Goal: Task Accomplishment & Management: Manage account settings

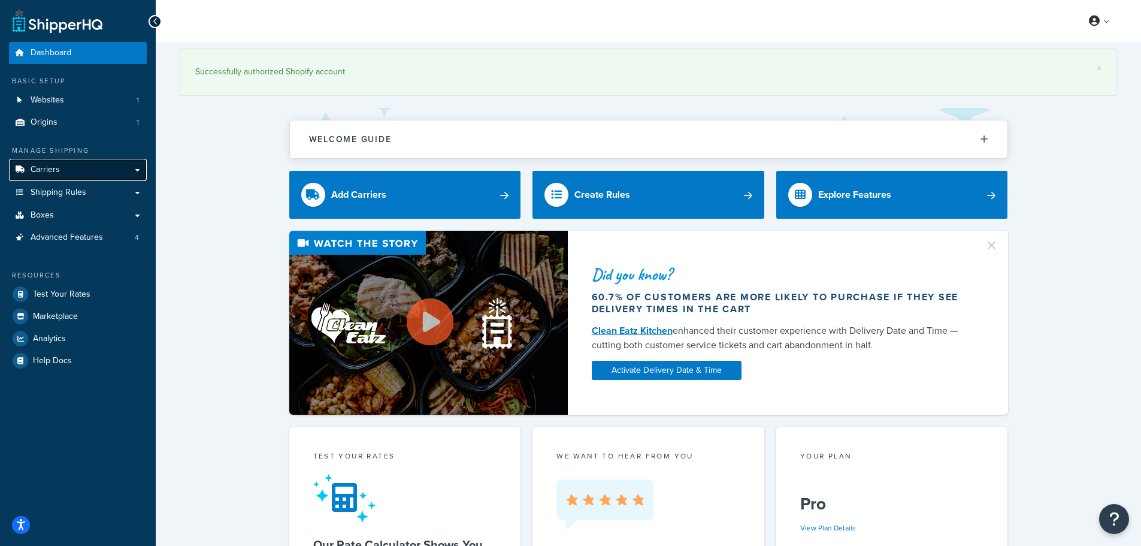
click at [83, 171] on link "Carriers" at bounding box center [78, 170] width 138 height 22
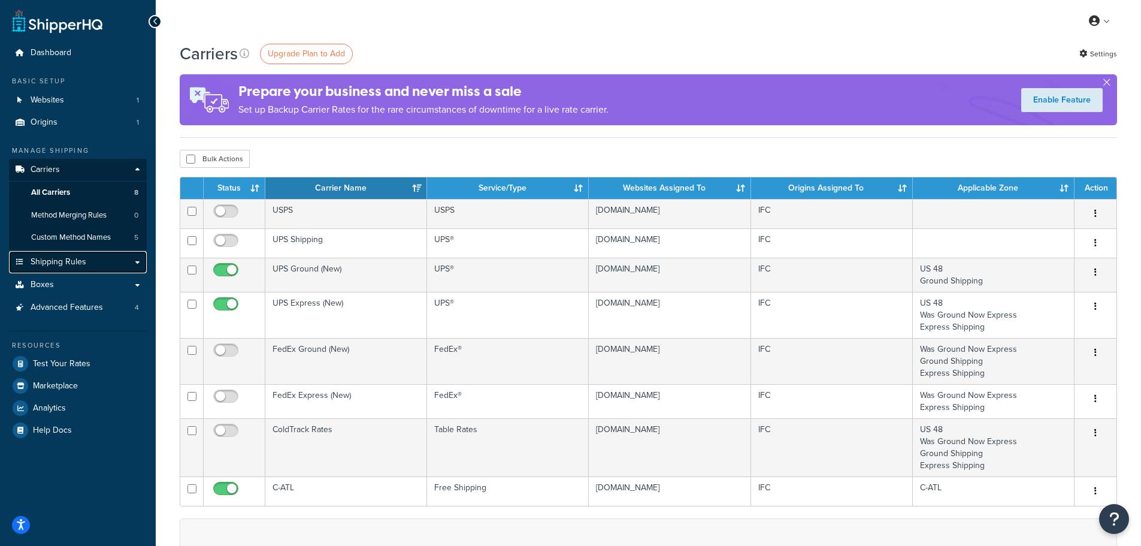
click at [59, 261] on span "Shipping Rules" at bounding box center [59, 262] width 56 height 10
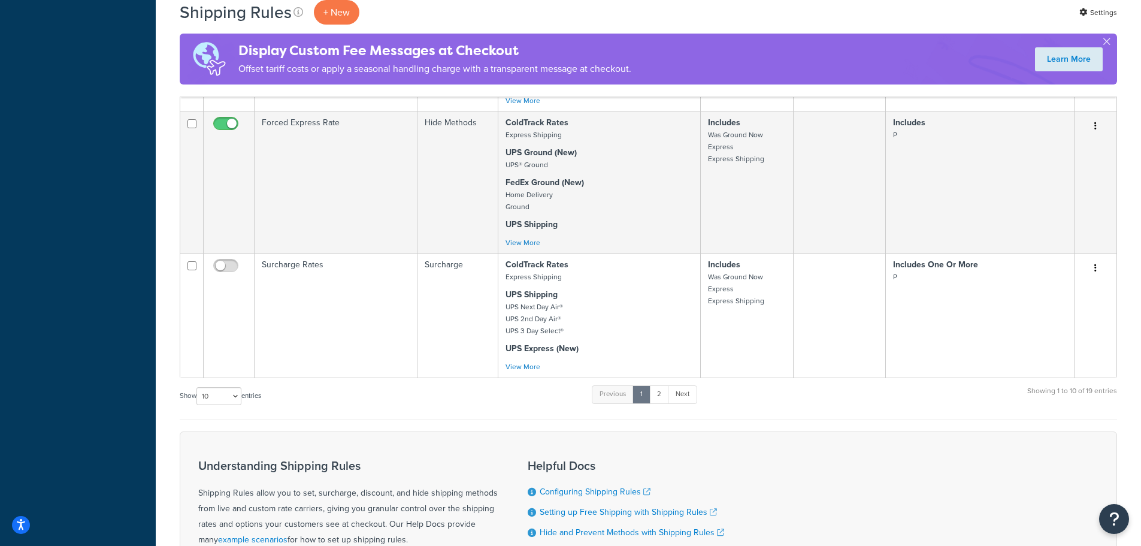
scroll to position [979, 0]
click at [658, 392] on link "2" at bounding box center [659, 397] width 20 height 18
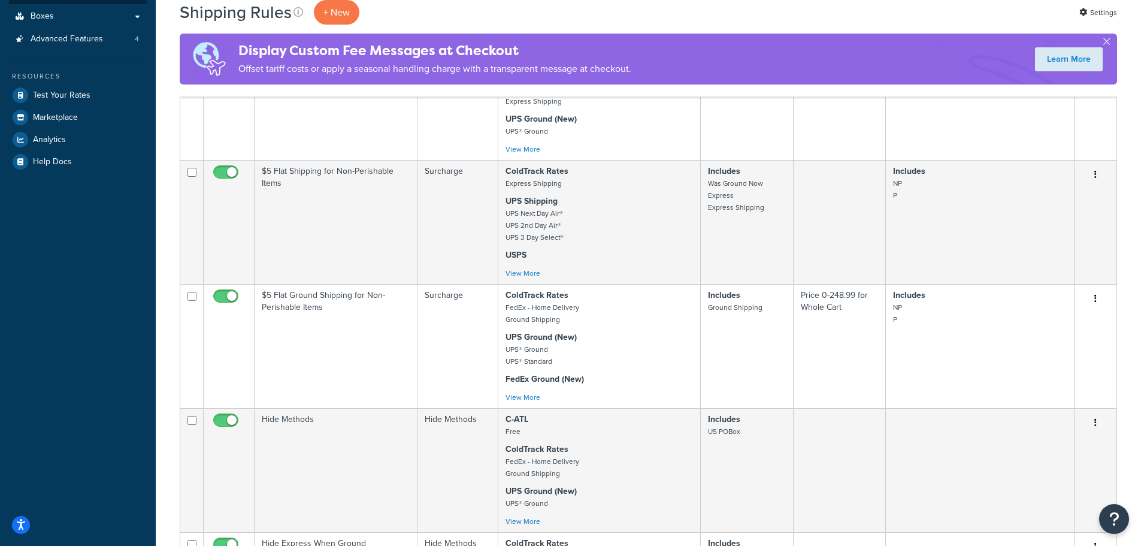
scroll to position [20, 0]
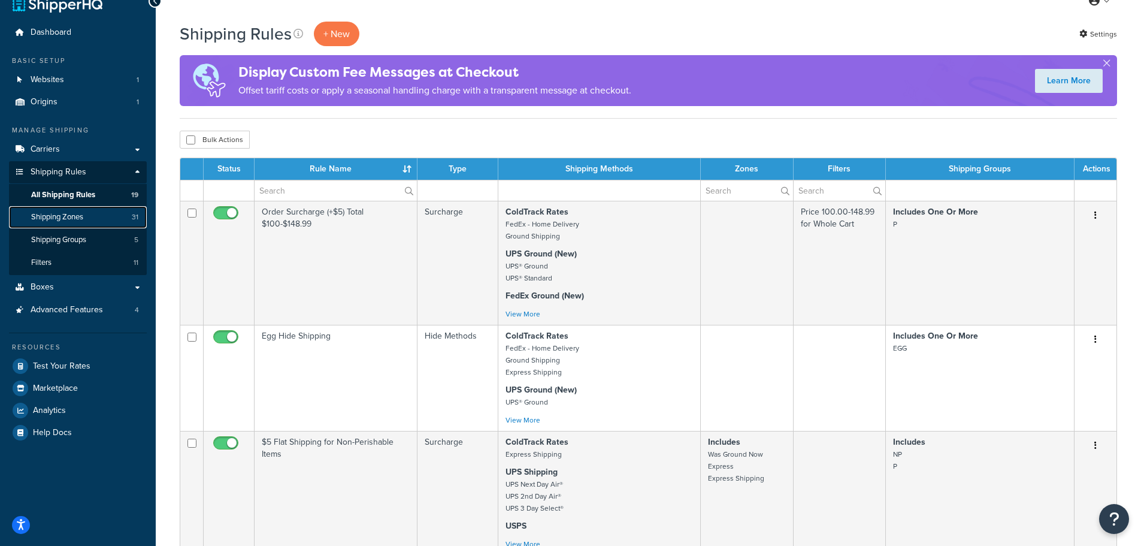
click at [50, 219] on span "Shipping Zones" at bounding box center [57, 217] width 52 height 10
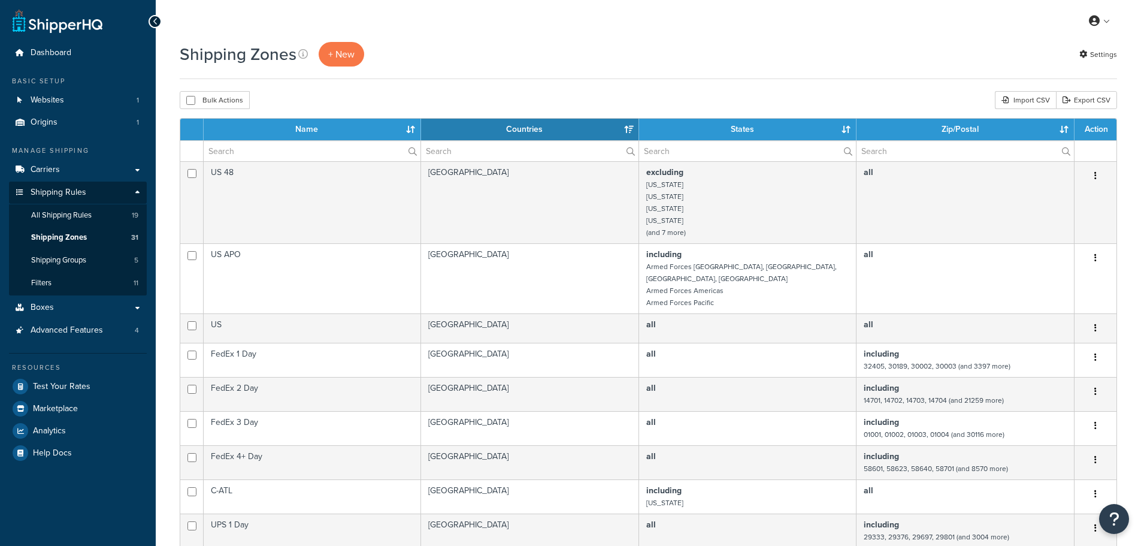
select select "15"
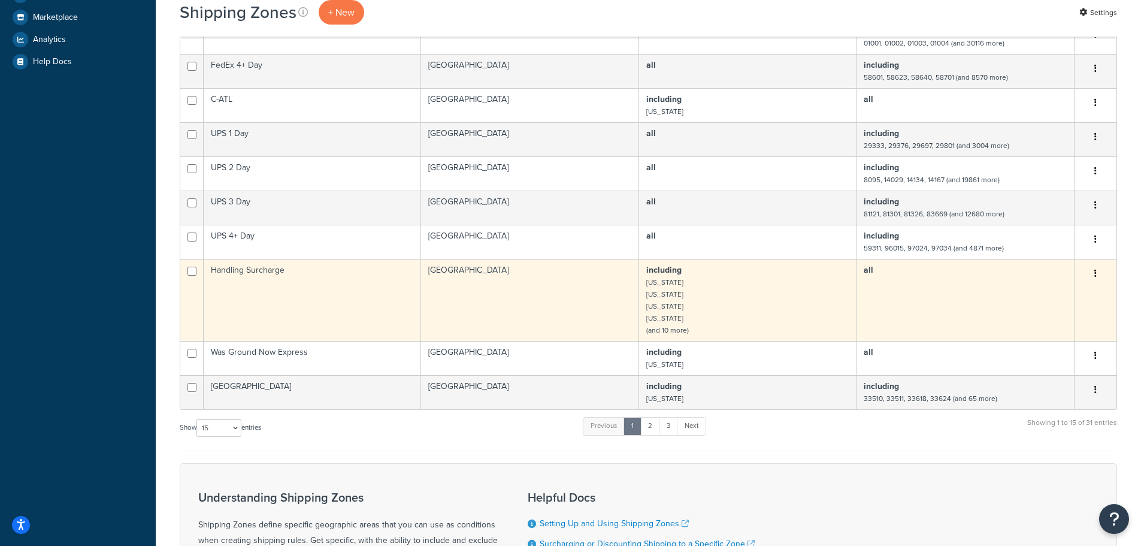
scroll to position [419, 0]
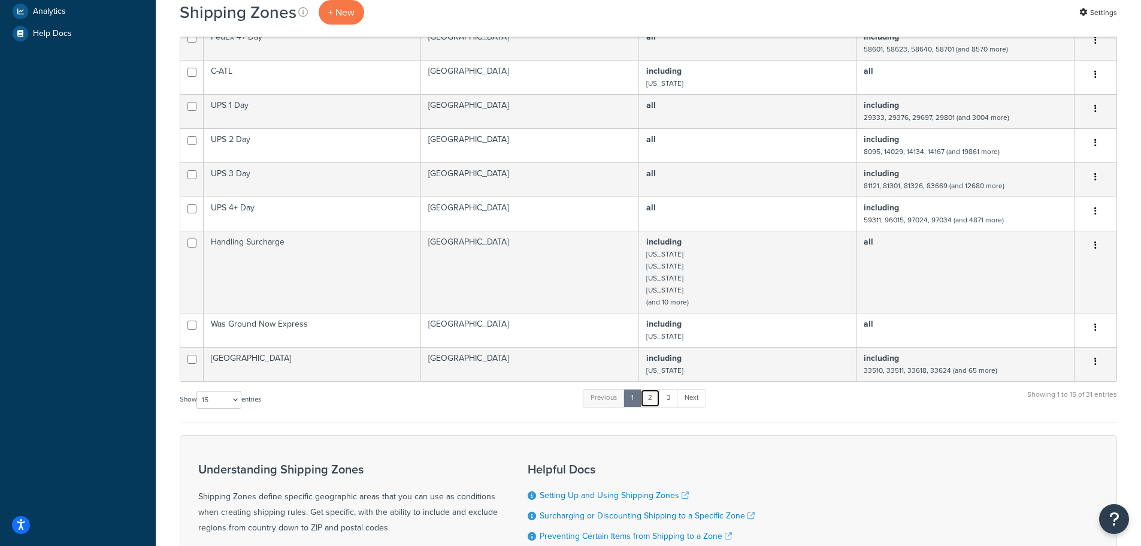
click at [652, 390] on link "2" at bounding box center [650, 398] width 20 height 18
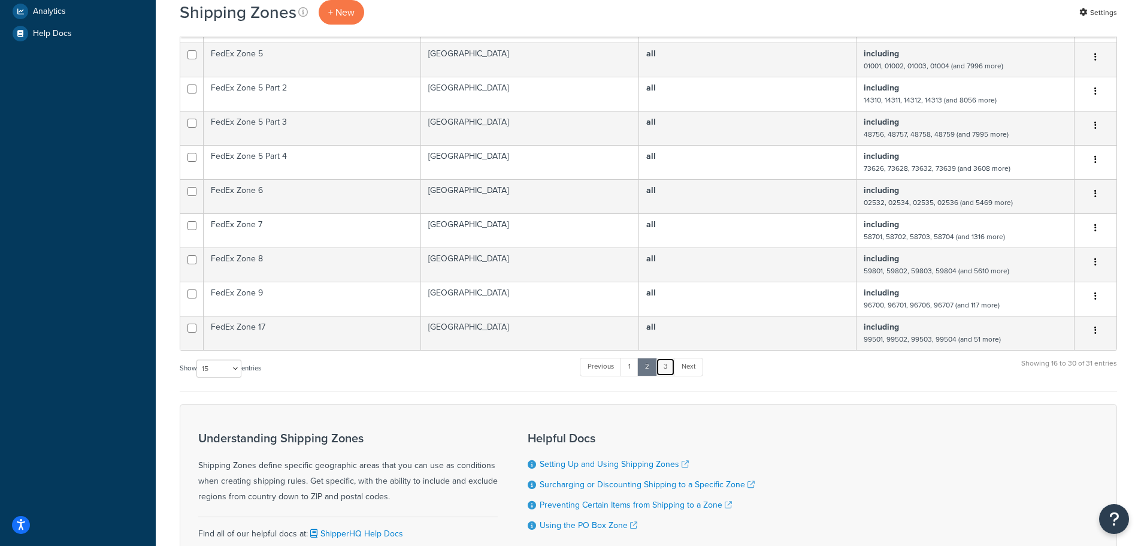
click at [669, 374] on link "3" at bounding box center [665, 367] width 19 height 18
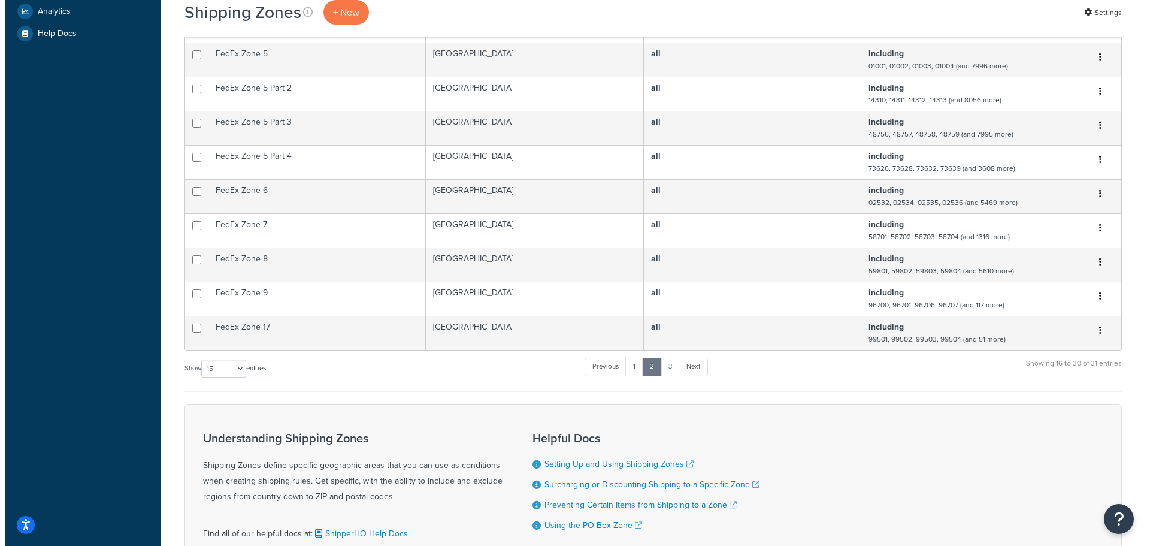
scroll to position [0, 0]
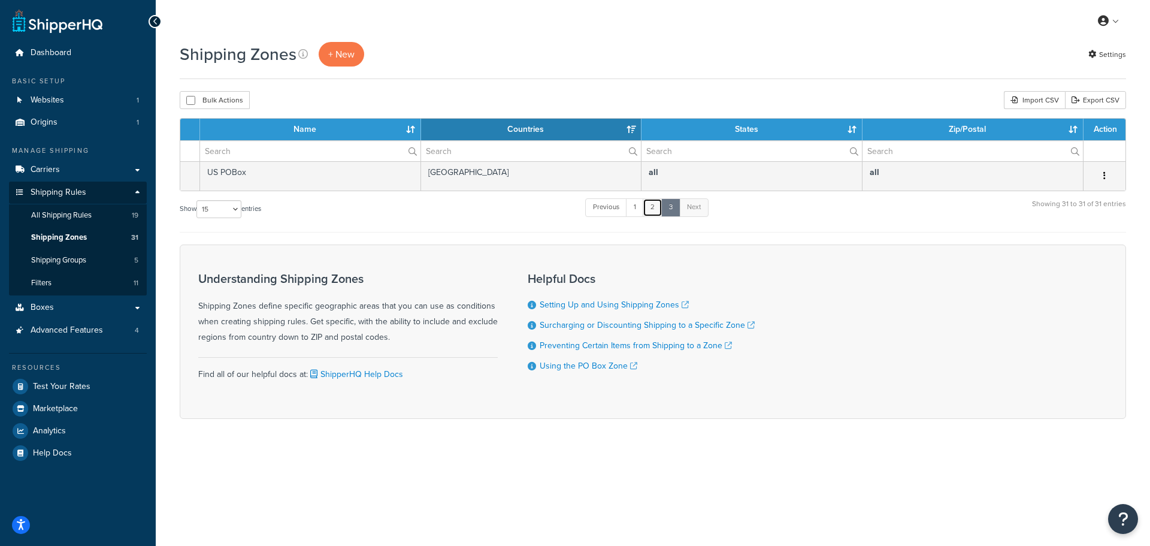
click at [656, 212] on link "2" at bounding box center [653, 207] width 20 height 18
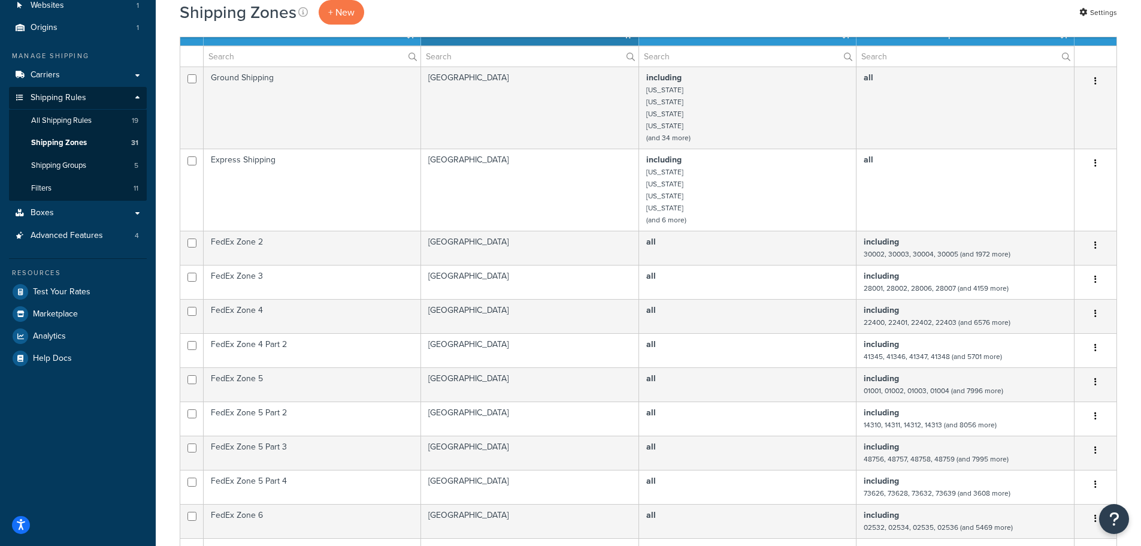
scroll to position [394, 0]
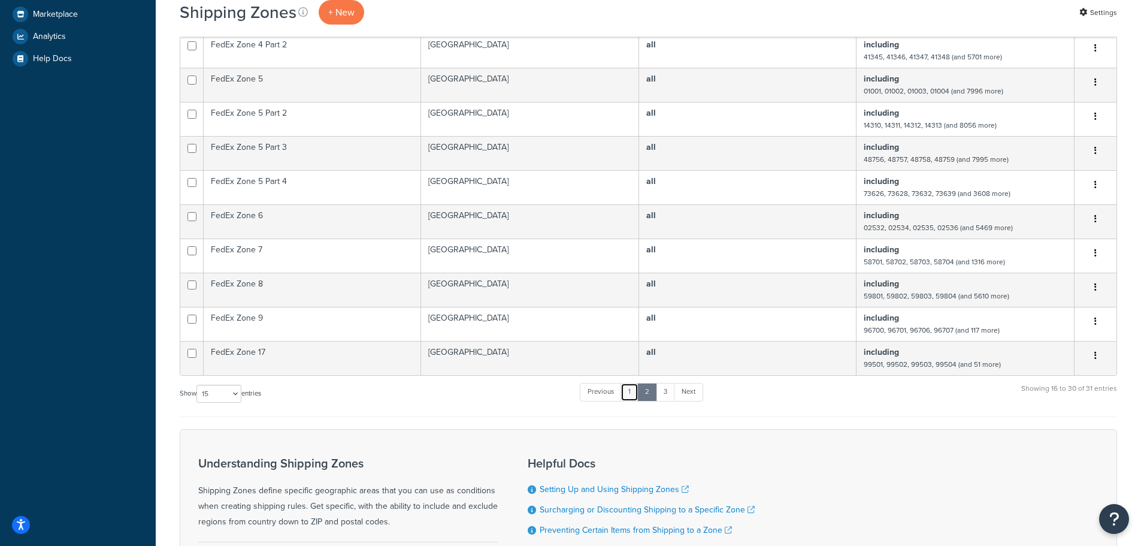
click at [637, 392] on link "1" at bounding box center [630, 392] width 18 height 18
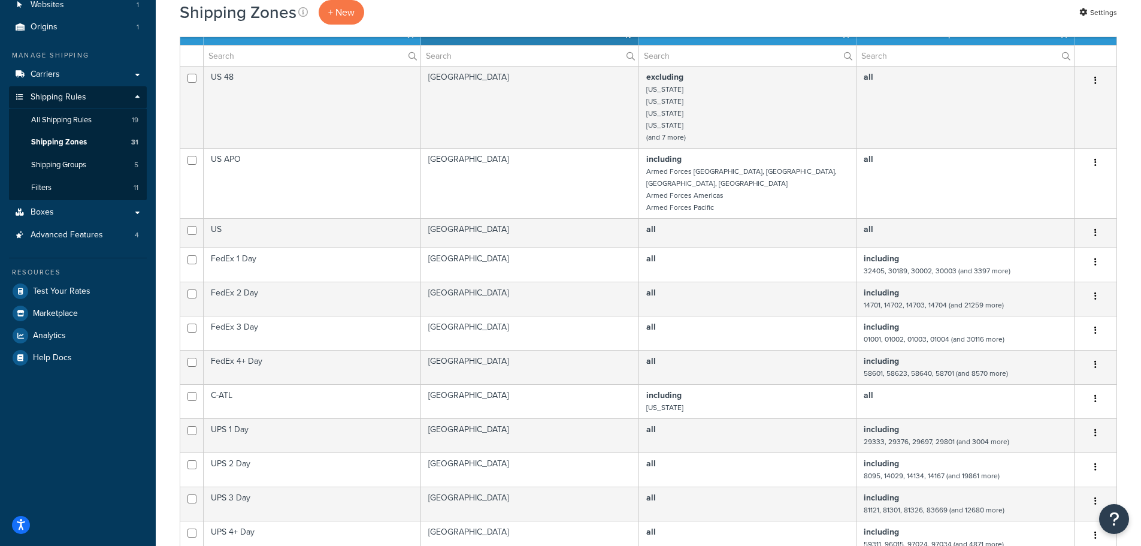
scroll to position [95, 0]
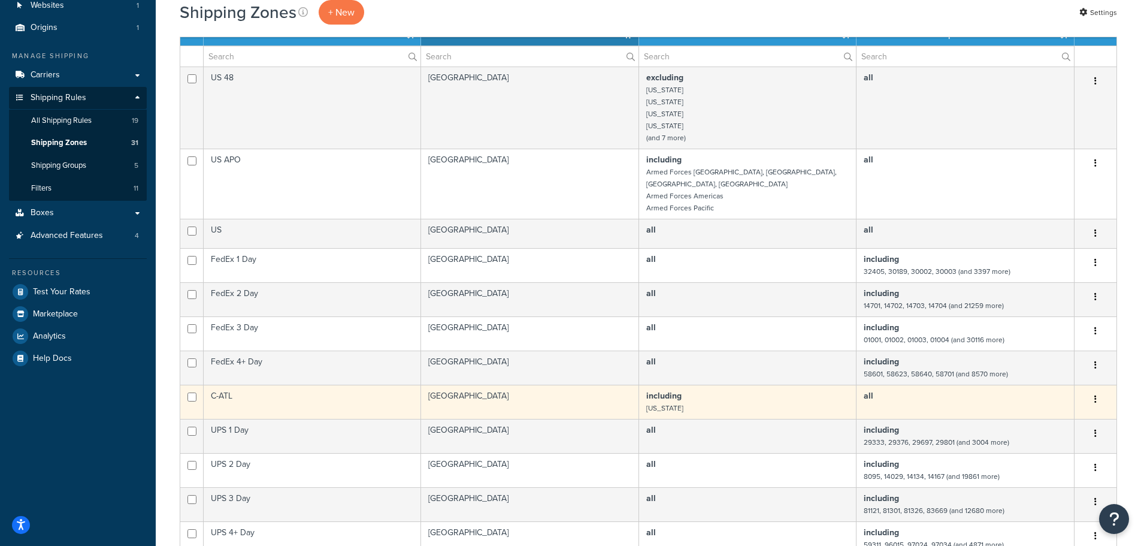
click at [1092, 390] on button "button" at bounding box center [1095, 399] width 17 height 19
click at [1041, 411] on link "Edit" at bounding box center [1047, 412] width 95 height 25
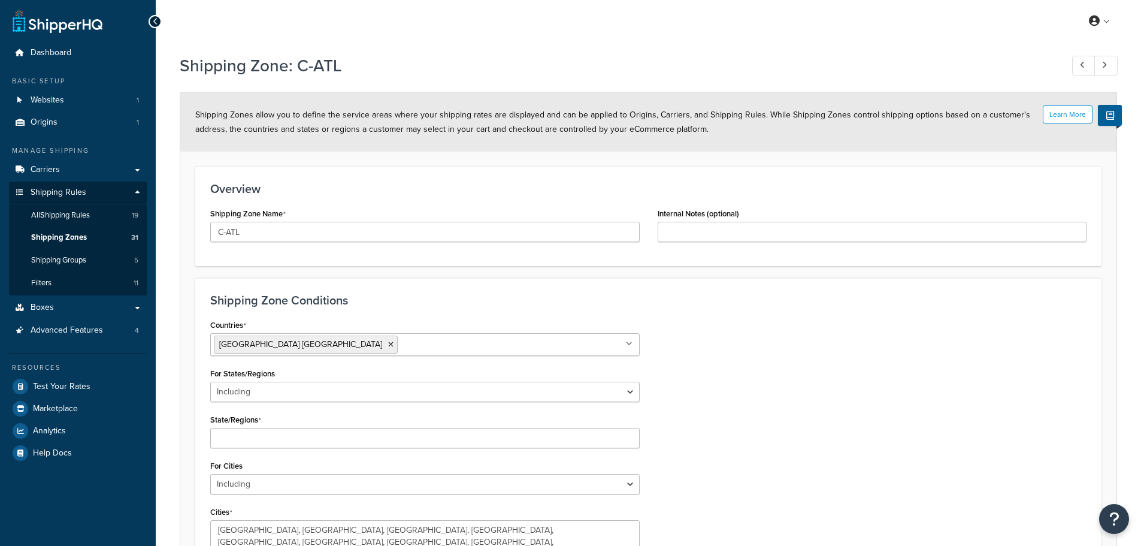
select select "including"
